Goal: Find specific page/section

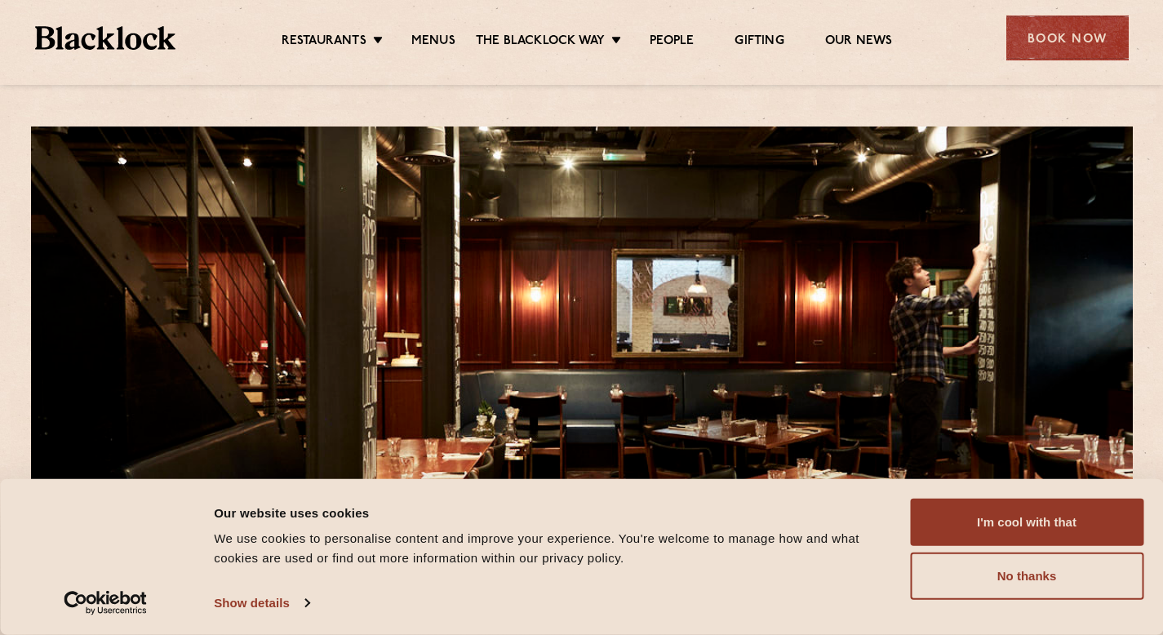
click at [788, 574] on div "Our website uses cookies We use cookies to personalise content and improve your…" at bounding box center [560, 557] width 701 height 117
click at [955, 268] on div at bounding box center [582, 356] width 1102 height 461
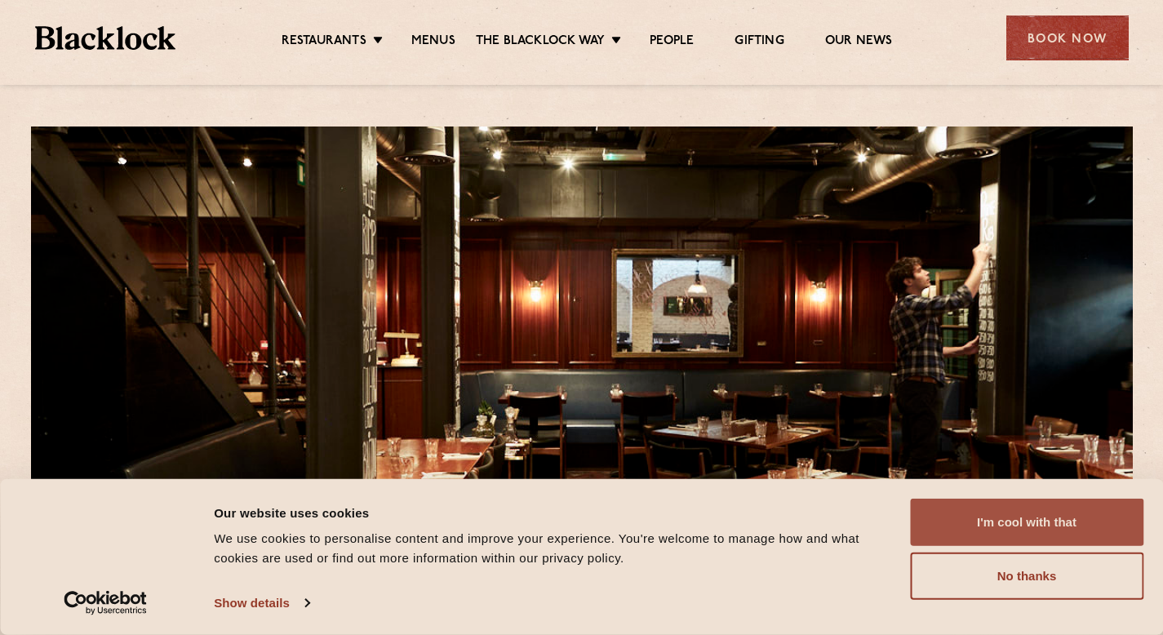
click at [1032, 529] on button "I'm cool with that" at bounding box center [1026, 522] width 233 height 47
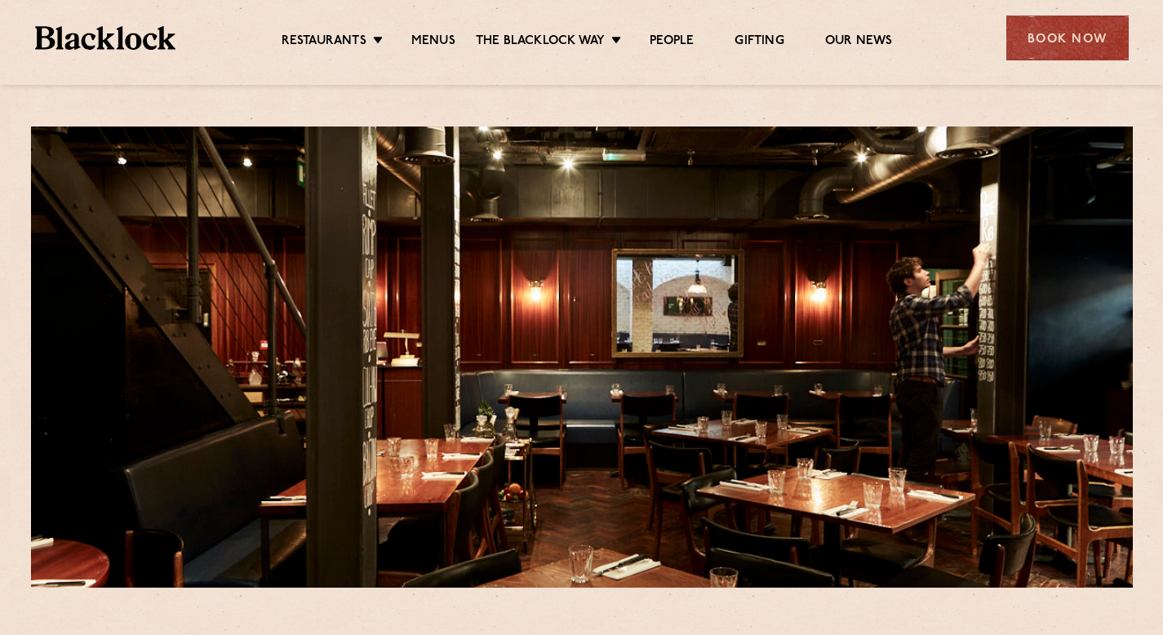
click at [437, 52] on div "Restaurants [GEOGRAPHIC_DATA] [GEOGRAPHIC_DATA] [GEOGRAPHIC_DATA] [GEOGRAPHIC_D…" at bounding box center [582, 36] width 1142 height 73
click at [434, 37] on link "Menus" at bounding box center [433, 42] width 44 height 18
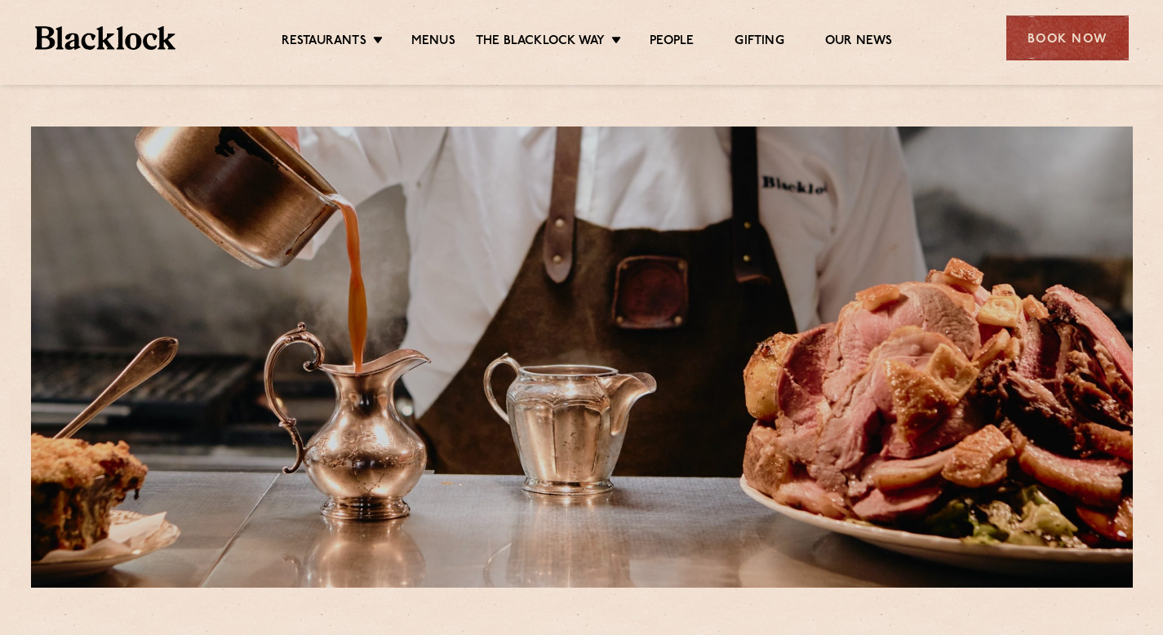
click at [1126, 366] on div at bounding box center [582, 356] width 1102 height 461
click at [1126, 365] on div at bounding box center [582, 356] width 1102 height 461
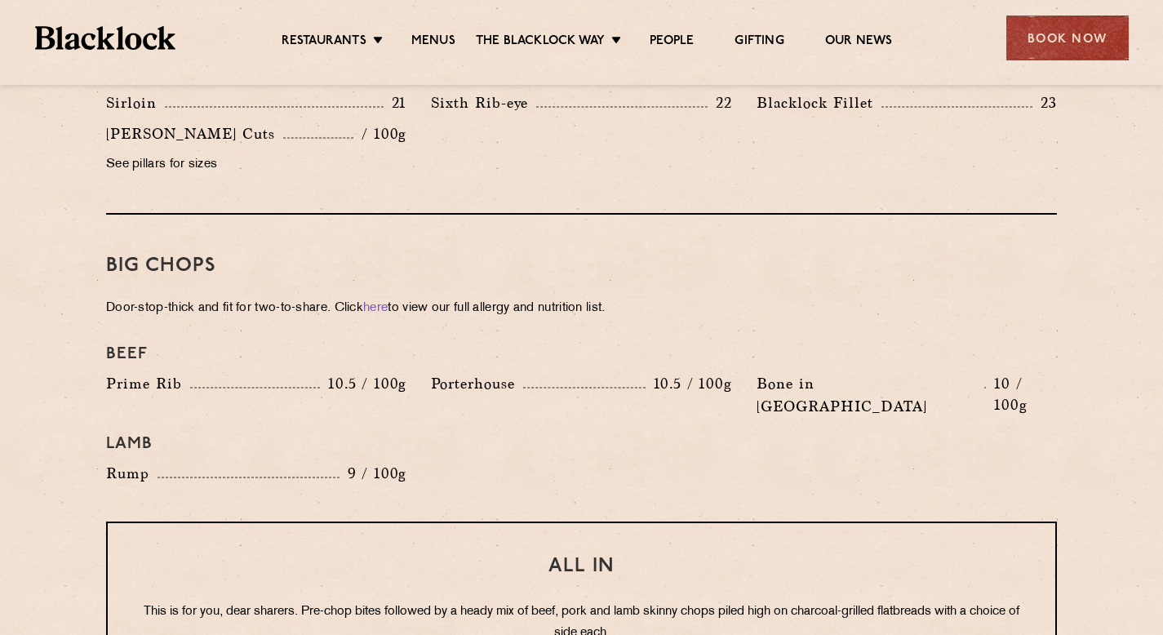
scroll to position [1657, 0]
